Goal: Task Accomplishment & Management: Manage account settings

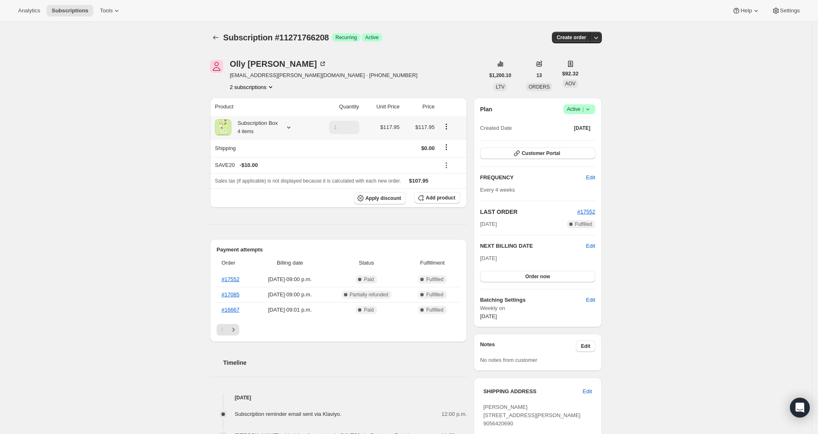
click at [293, 129] on icon at bounding box center [289, 127] width 8 height 8
drag, startPoint x: 211, startPoint y: 153, endPoint x: 308, endPoint y: 204, distance: 109.3
click at [308, 204] on div "Shrimp Penne alla Vodka 1 Beef Brisket Bourguignon Pie 1 Spanish Saffron Infuse…" at bounding box center [257, 188] width 113 height 101
drag, startPoint x: 308, startPoint y: 203, endPoint x: 202, endPoint y: 153, distance: 117.4
click at [202, 153] on div "Shrimp Penne alla Vodka 1 Beef Brisket Bourguignon Pie 1 Spanish Saffron Infuse…" at bounding box center [257, 188] width 113 height 101
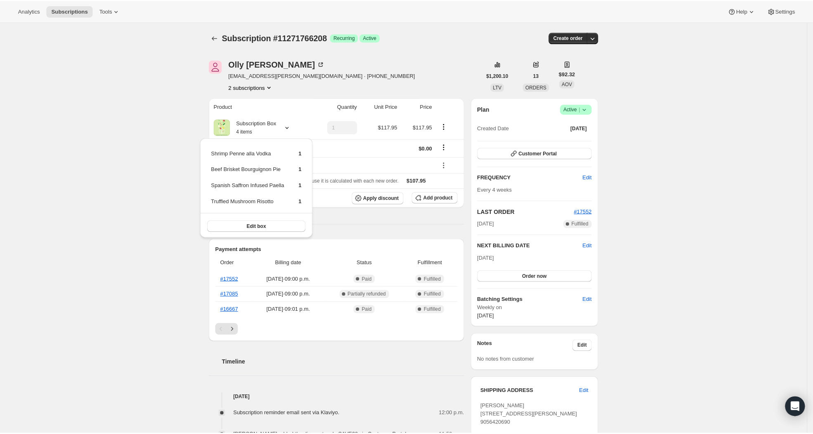
scroll to position [335, 0]
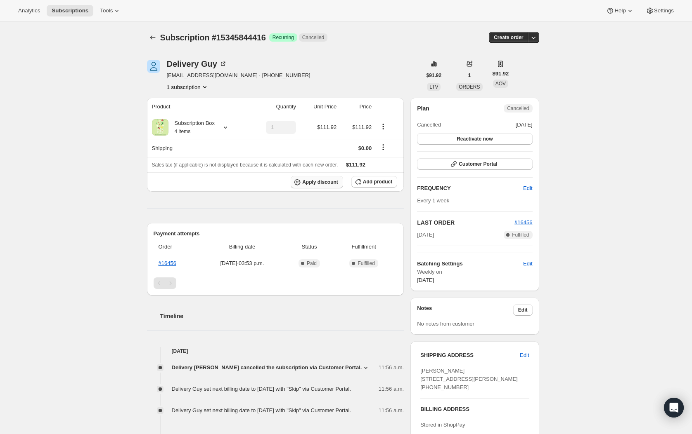
click at [330, 177] on button "Apply discount" at bounding box center [316, 182] width 52 height 12
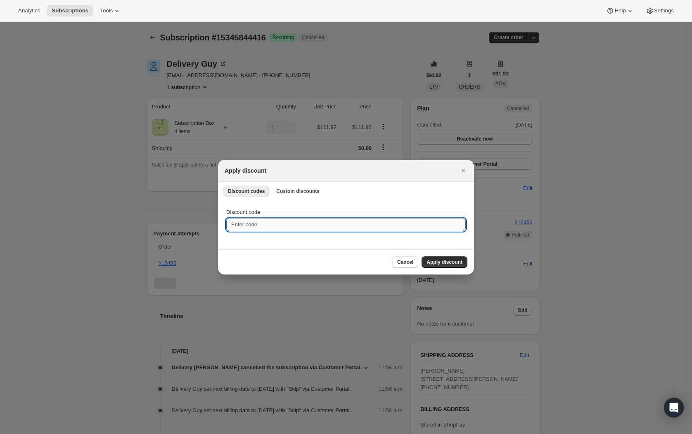
click at [333, 225] on input "Discount code" at bounding box center [345, 224] width 239 height 13
type input "save20"
click at [445, 257] on button "Apply discount" at bounding box center [444, 263] width 46 height 12
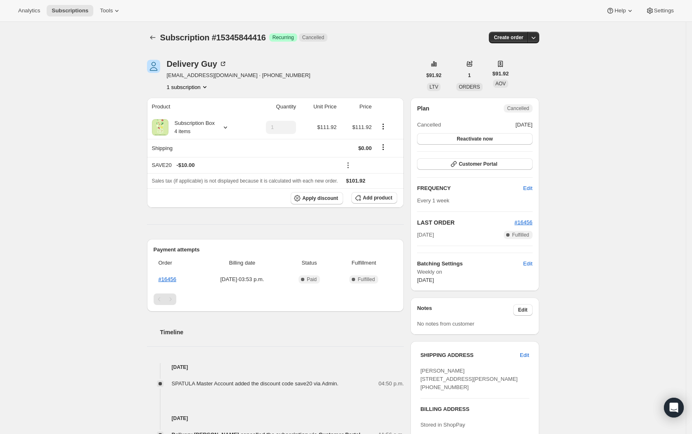
click at [454, 377] on span "Martin Poirier 160 Heward Ave Toronto ON, M4M 2T7 Canada +14185586687" at bounding box center [468, 379] width 97 height 23
copy span "160 Heward Ave"
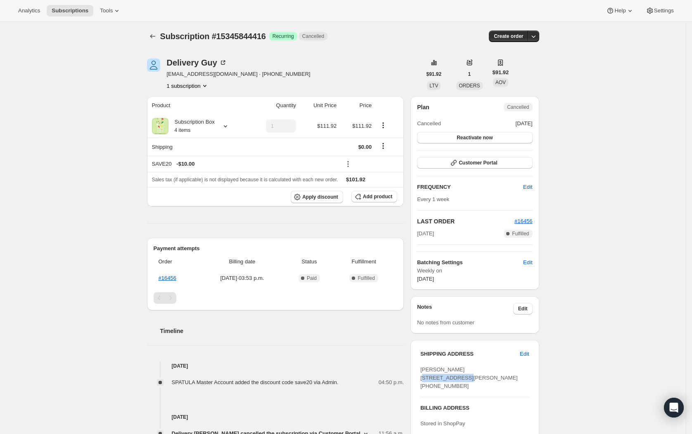
scroll to position [2, 0]
click at [502, 160] on button "Customer Portal" at bounding box center [474, 162] width 115 height 12
